Goal: Task Accomplishment & Management: Manage account settings

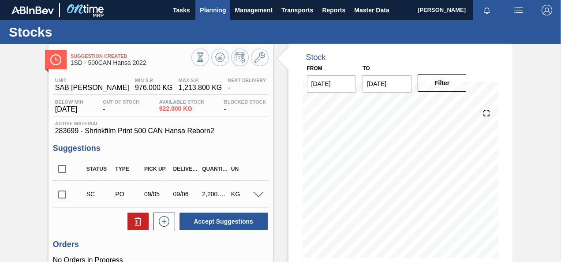
click at [207, 11] on span "Planning" at bounding box center [213, 10] width 26 height 11
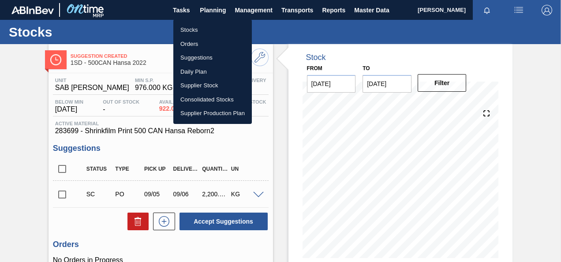
click at [188, 45] on li "Orders" at bounding box center [212, 44] width 79 height 14
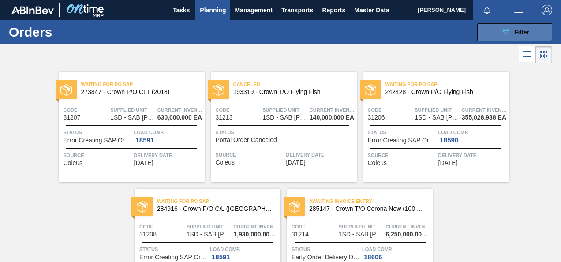
click at [505, 27] on icon "089F7B8B-B2A5-4AFE-B5C0-19BA573D28AC" at bounding box center [505, 32] width 11 height 11
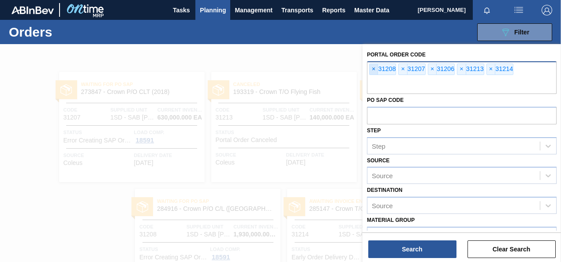
click at [375, 67] on span "×" at bounding box center [374, 69] width 8 height 11
click at [373, 68] on span "×" at bounding box center [374, 69] width 8 height 11
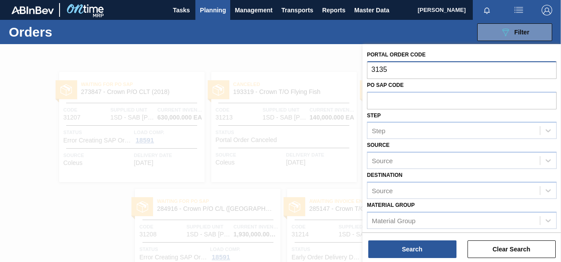
type input "31353"
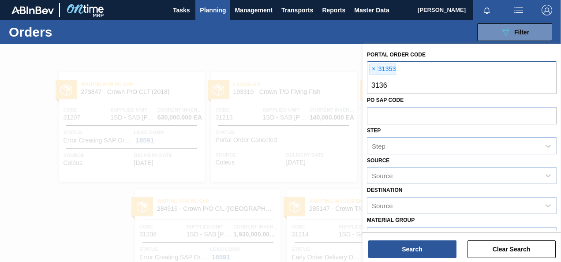
type input "31369"
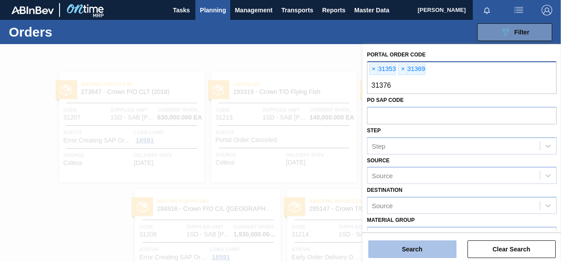
type input "31376"
click at [417, 250] on button "Search" at bounding box center [412, 250] width 88 height 18
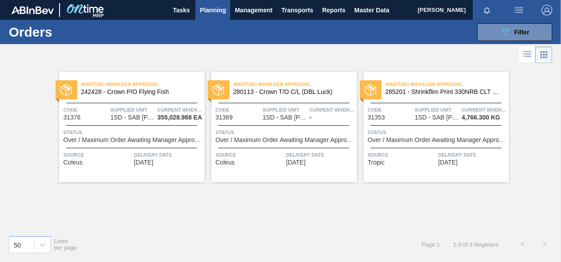
click at [132, 117] on span "1SD - SAB [PERSON_NAME]" at bounding box center [132, 117] width 44 height 7
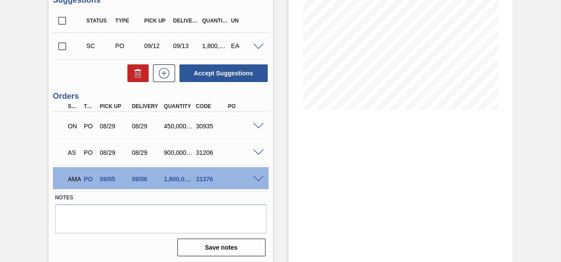
scroll to position [151, 0]
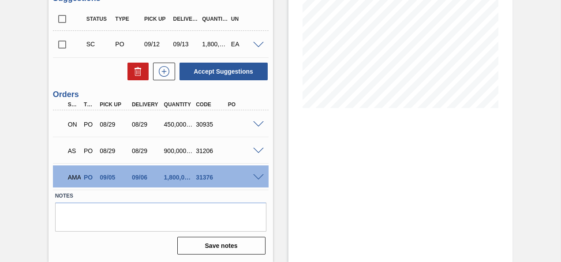
click at [259, 175] on span at bounding box center [258, 177] width 11 height 7
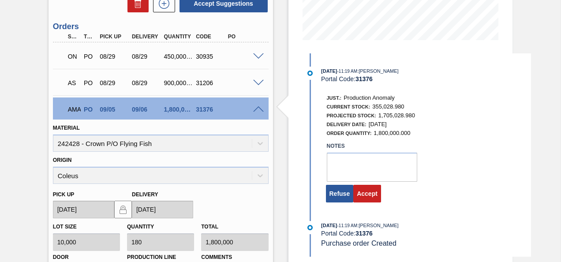
scroll to position [239, 0]
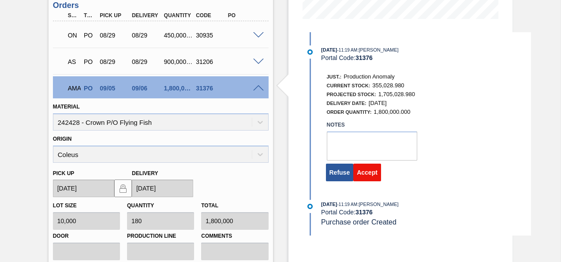
click at [364, 174] on button "Accept" at bounding box center [367, 173] width 28 height 18
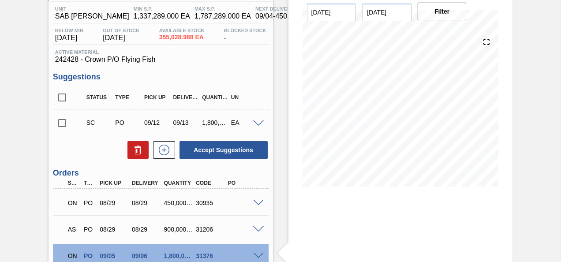
scroll to position [0, 0]
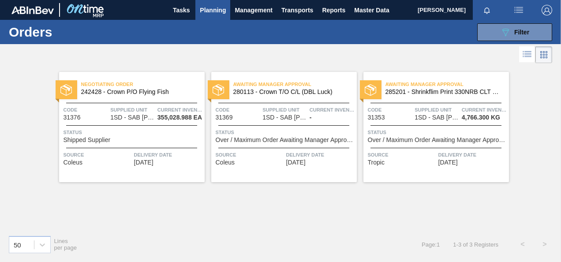
click at [283, 122] on div "Awaiting Manager Approval 280113 - Crown T/O C/L (DBL Luck) Code 31369 Supplied…" at bounding box center [284, 127] width 146 height 110
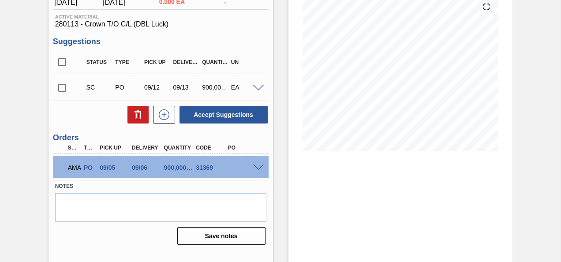
scroll to position [117, 0]
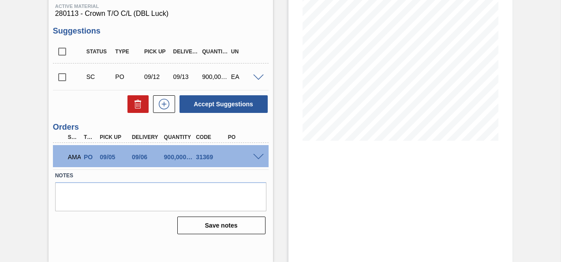
click at [258, 156] on span at bounding box center [258, 157] width 11 height 7
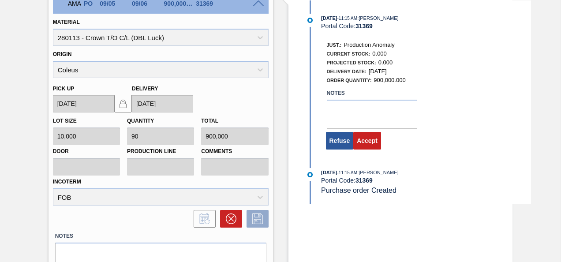
scroll to position [294, 0]
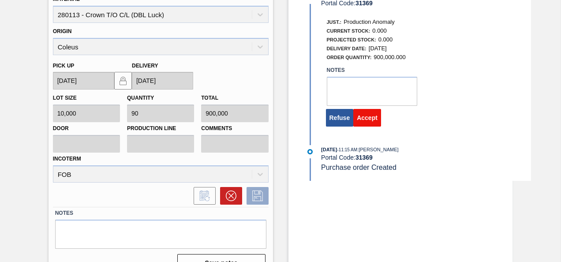
click at [369, 117] on button "Accept" at bounding box center [367, 118] width 28 height 18
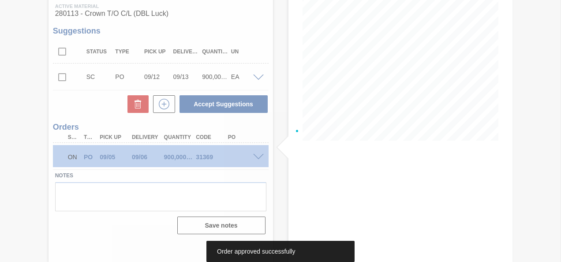
scroll to position [117, 0]
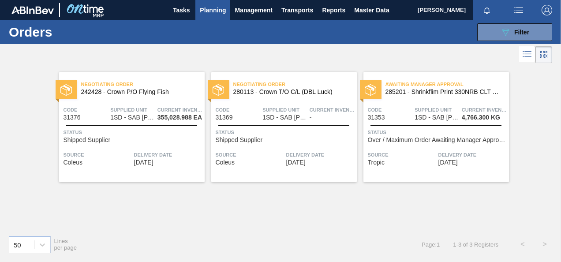
click at [437, 120] on span "1SD - SAB [PERSON_NAME]" at bounding box center [437, 117] width 44 height 7
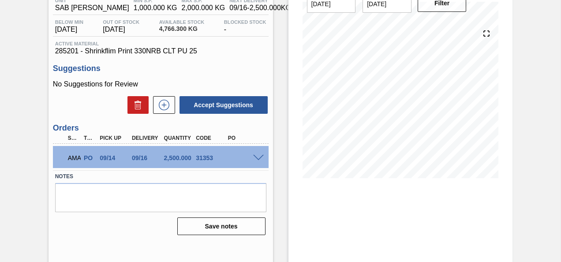
scroll to position [88, 0]
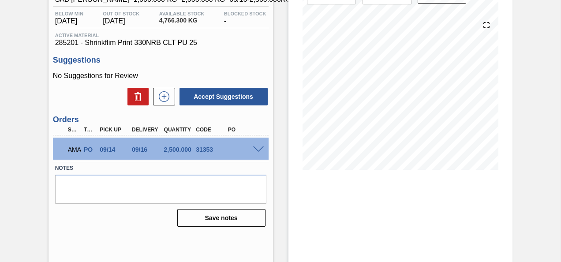
click at [258, 150] on span at bounding box center [258, 150] width 11 height 7
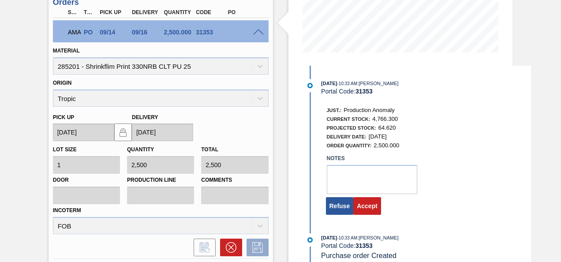
scroll to position [221, 0]
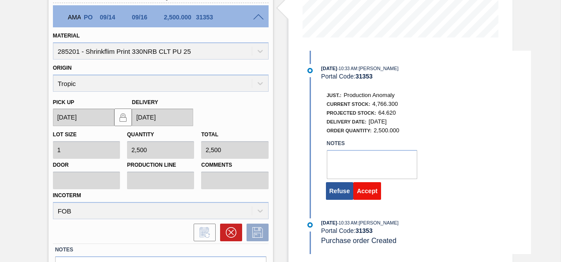
click at [366, 191] on button "Accept" at bounding box center [367, 191] width 28 height 18
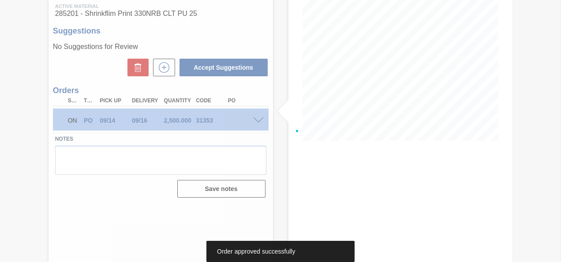
scroll to position [117, 0]
